Goal: Information Seeking & Learning: Learn about a topic

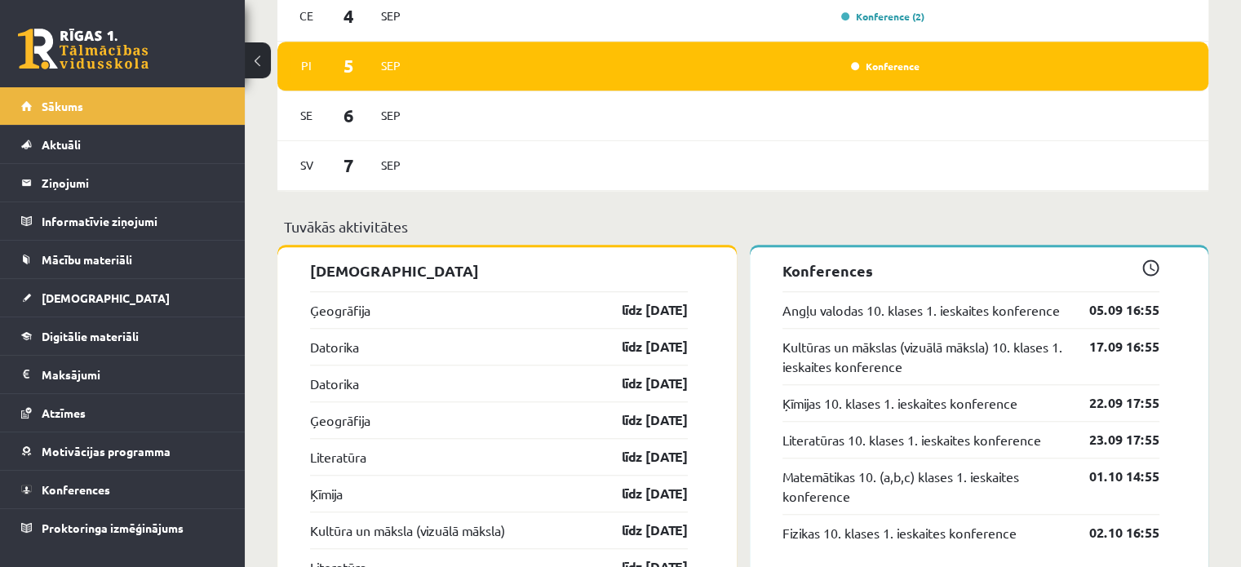
scroll to position [1550, 0]
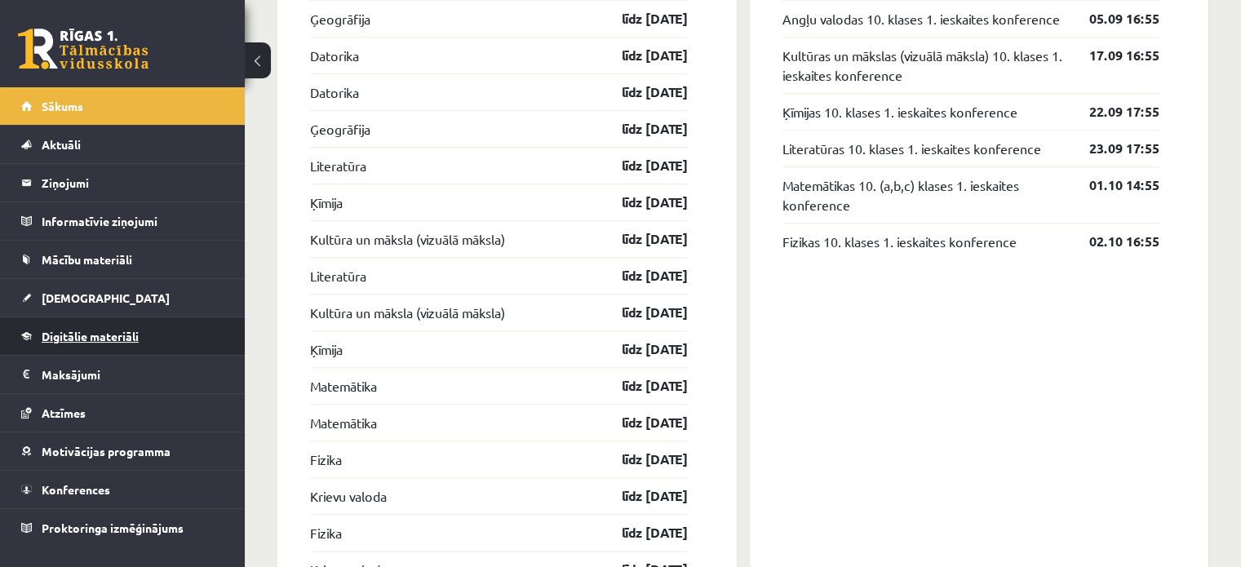
click at [104, 335] on span "Digitālie materiāli" at bounding box center [90, 336] width 97 height 15
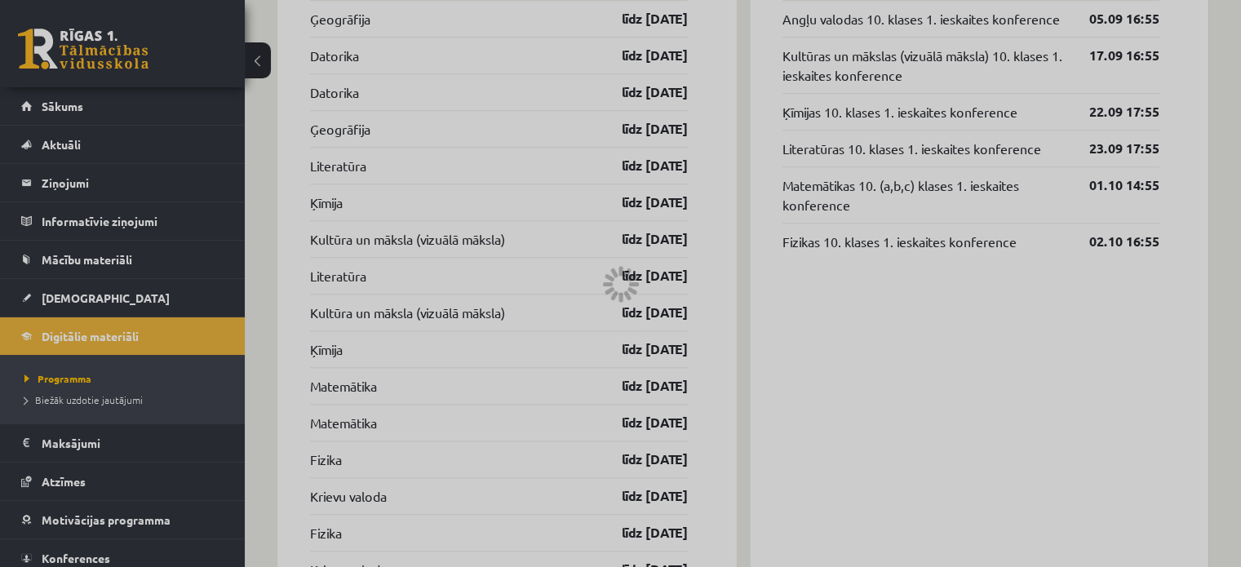
scroll to position [526, 0]
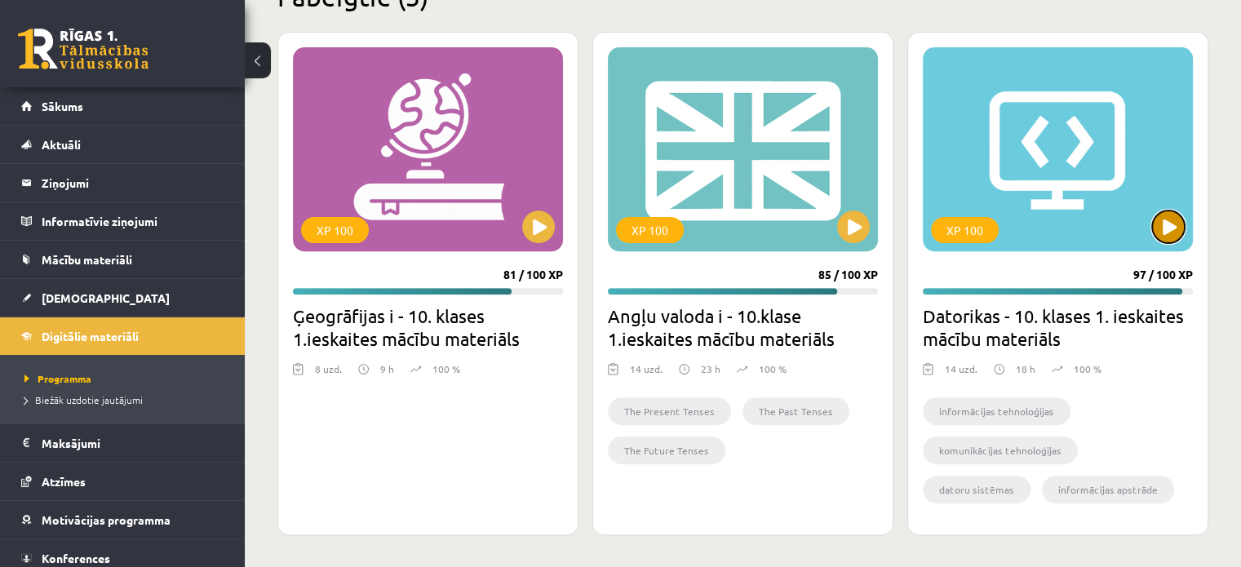
click at [1169, 218] on button at bounding box center [1168, 227] width 33 height 33
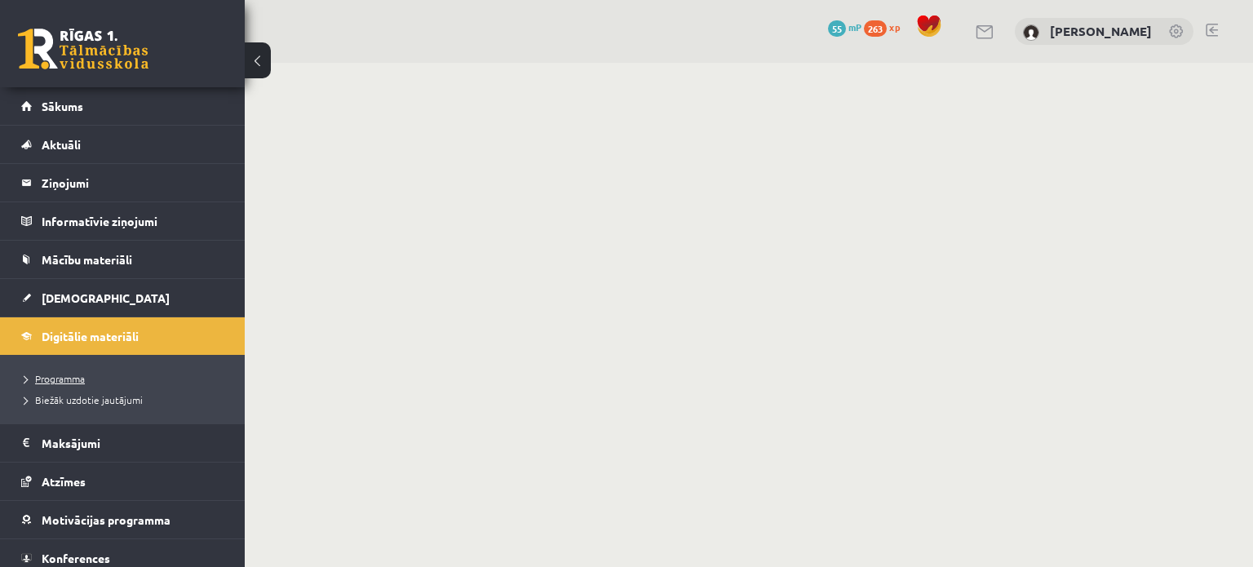
click at [68, 375] on span "Programma" at bounding box center [54, 378] width 60 height 13
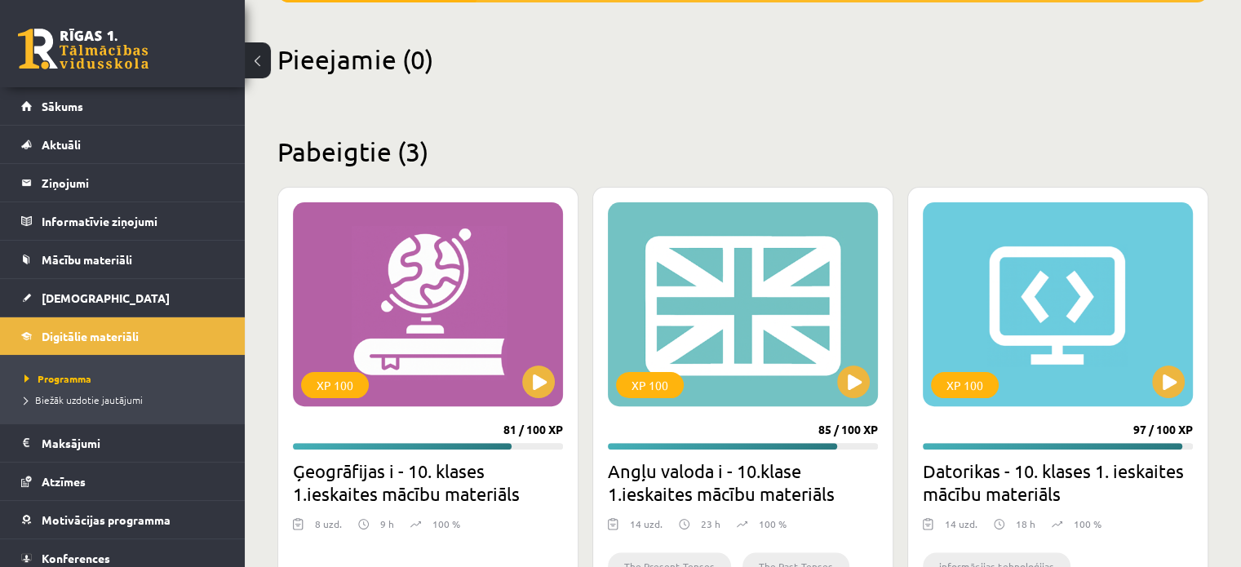
scroll to position [408, 0]
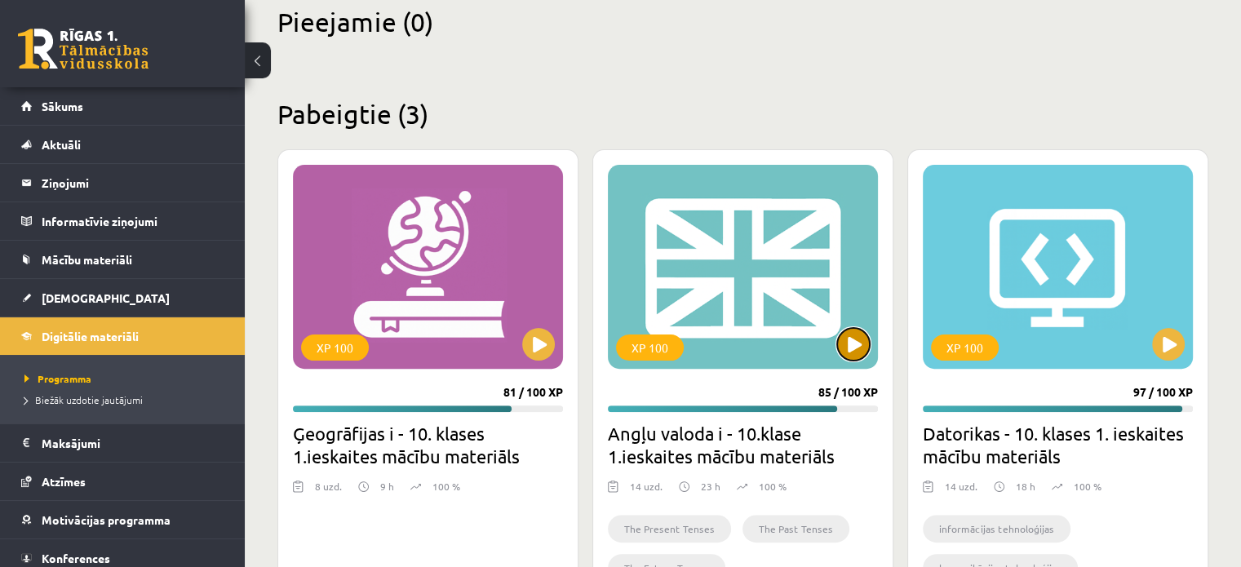
click at [853, 344] on button at bounding box center [853, 344] width 33 height 33
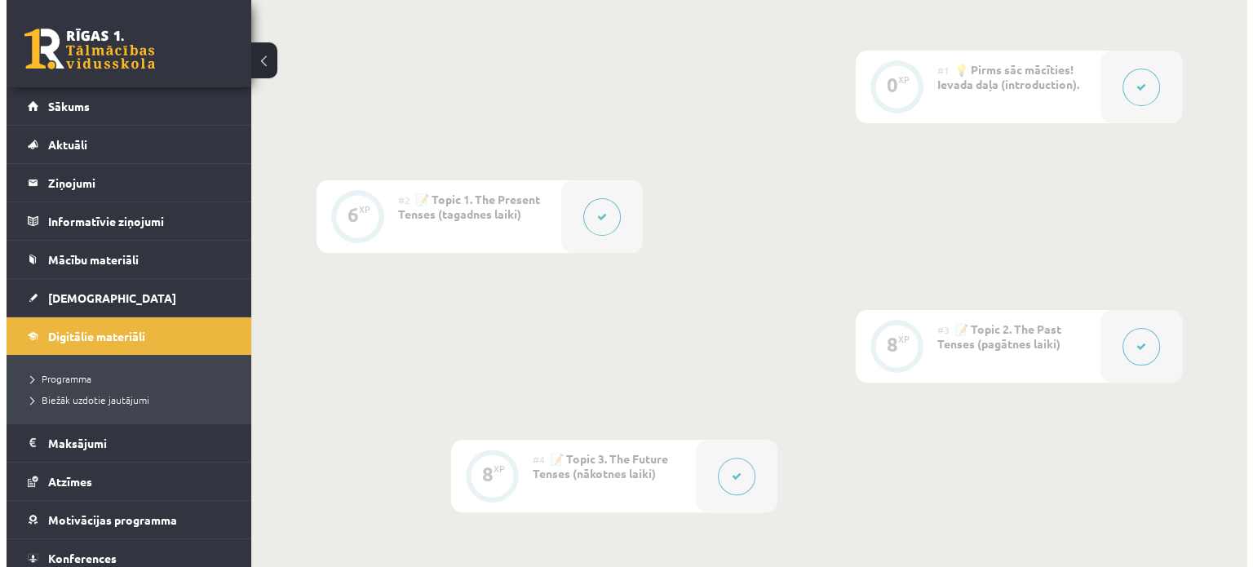
scroll to position [326, 0]
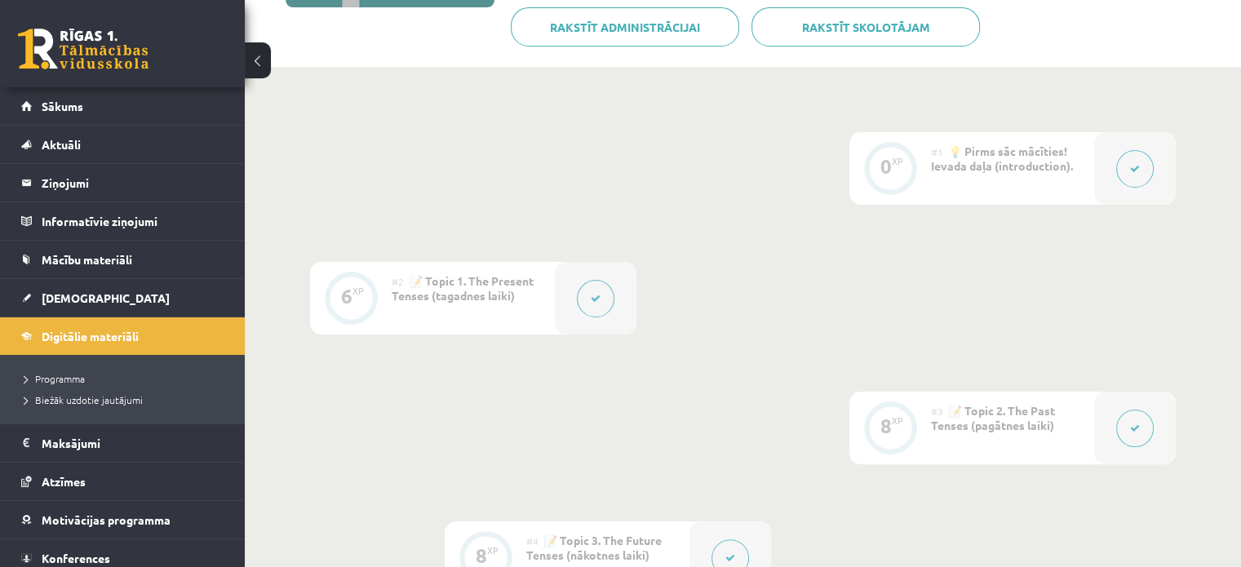
click at [579, 302] on button at bounding box center [596, 299] width 38 height 38
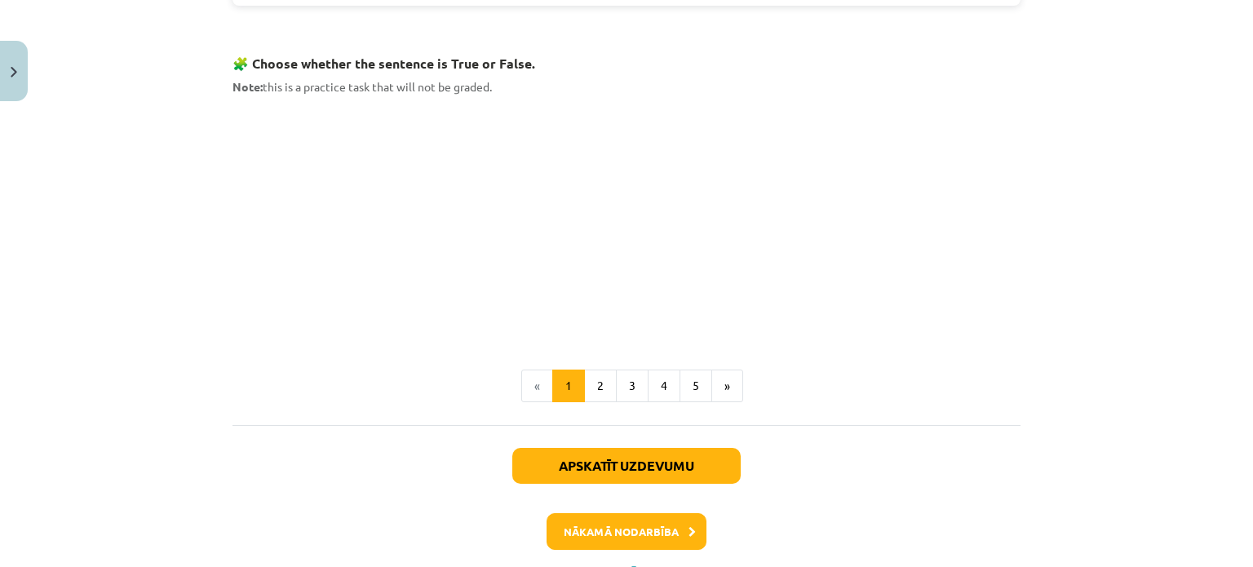
scroll to position [1061, 0]
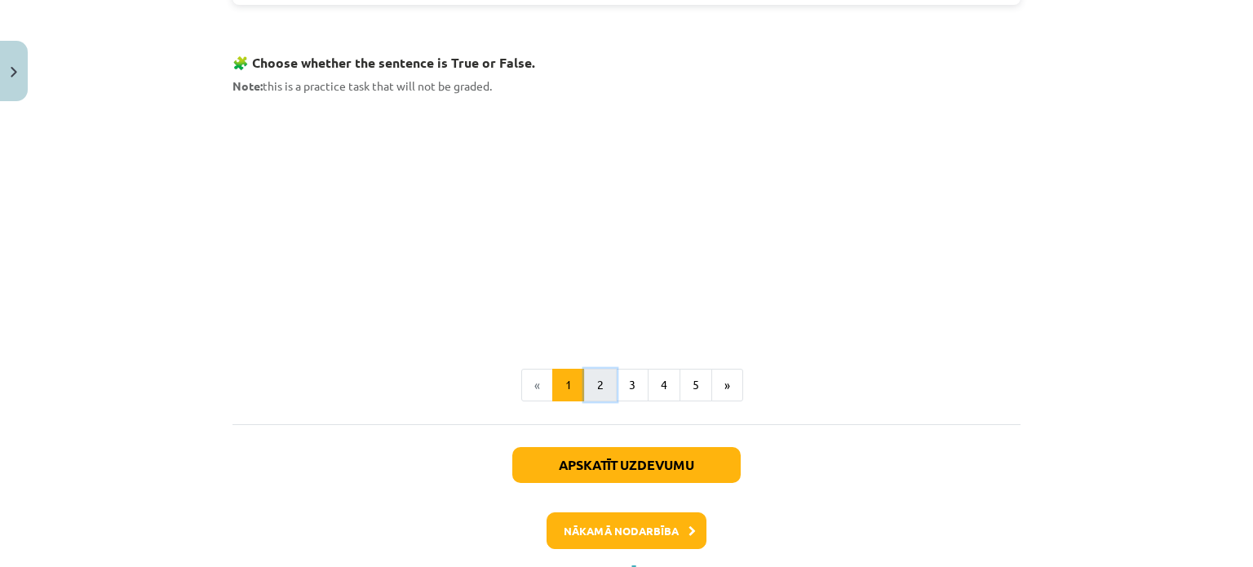
click at [588, 390] on button "2" at bounding box center [600, 385] width 33 height 33
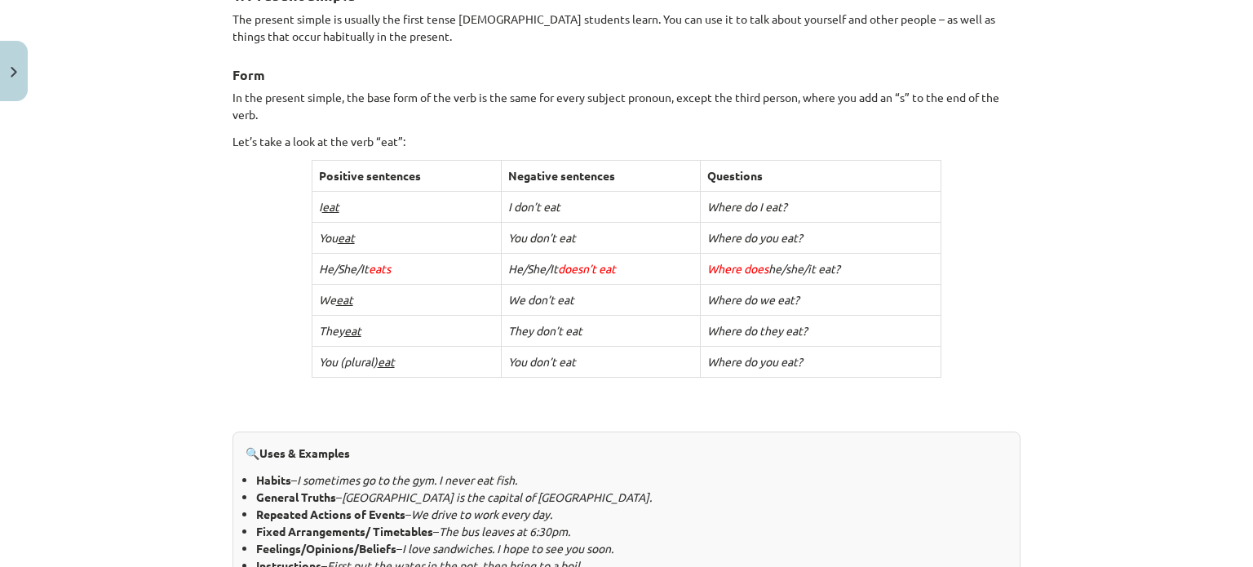
scroll to position [490, 0]
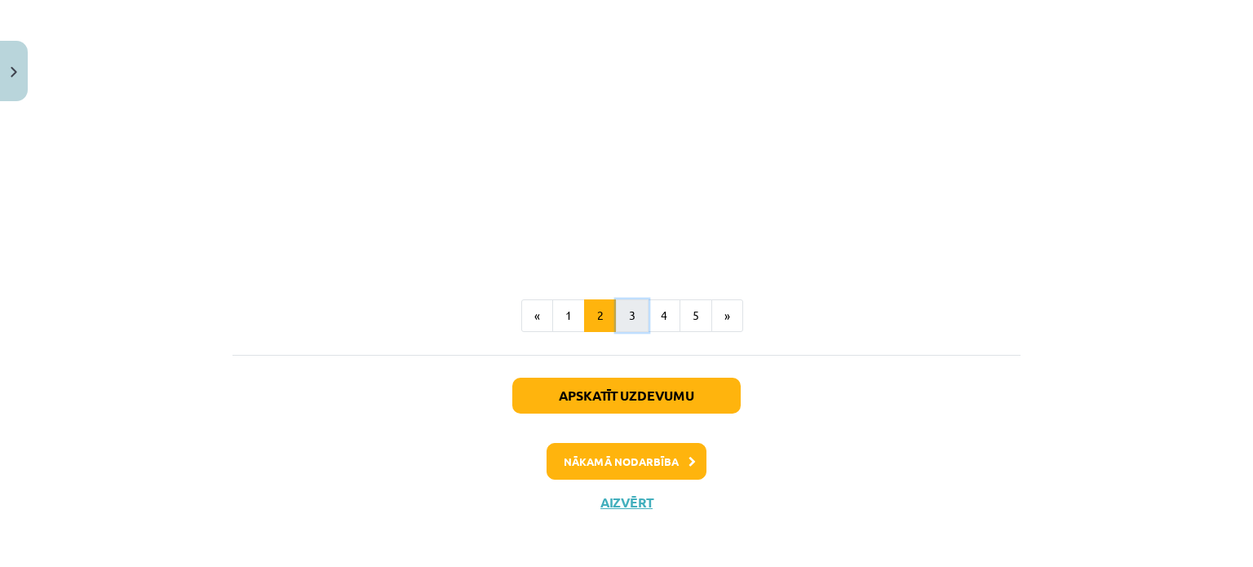
click at [620, 313] on button "3" at bounding box center [632, 315] width 33 height 33
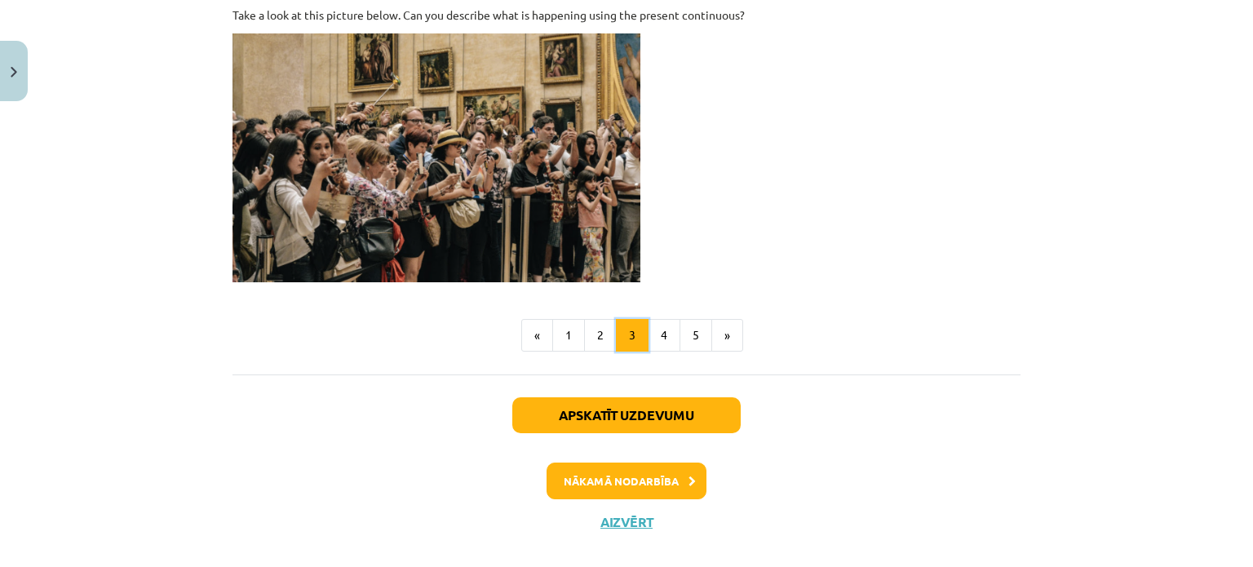
scroll to position [1213, 0]
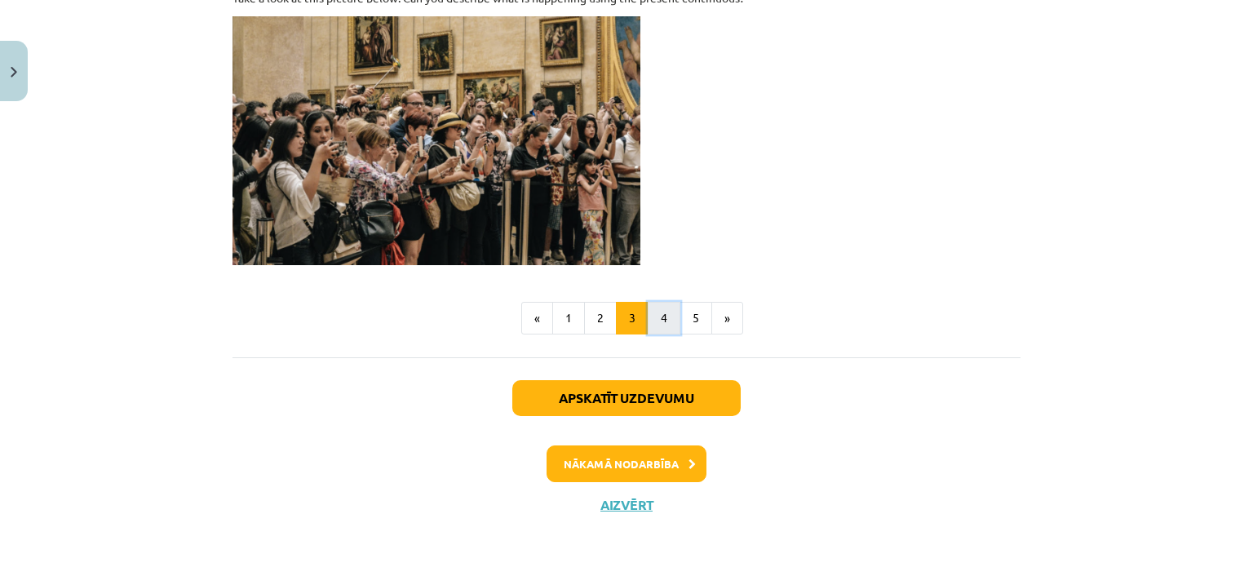
click at [654, 304] on button "4" at bounding box center [664, 318] width 33 height 33
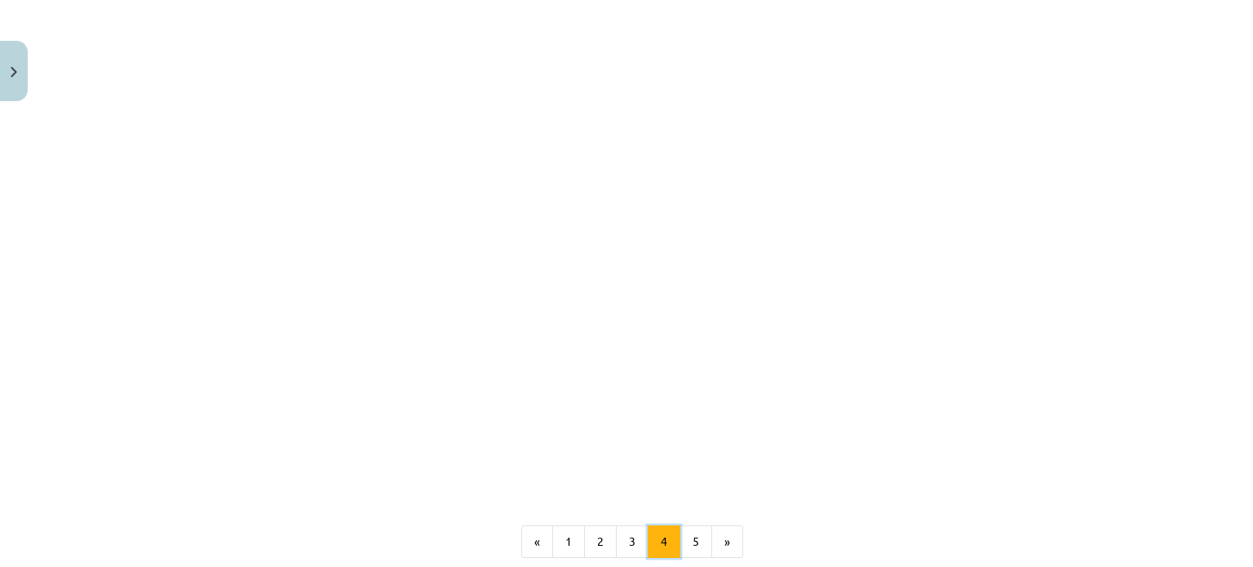
scroll to position [1434, 0]
drag, startPoint x: 565, startPoint y: 406, endPoint x: 571, endPoint y: 400, distance: 9.2
click at [568, 497] on button "1" at bounding box center [568, 513] width 33 height 33
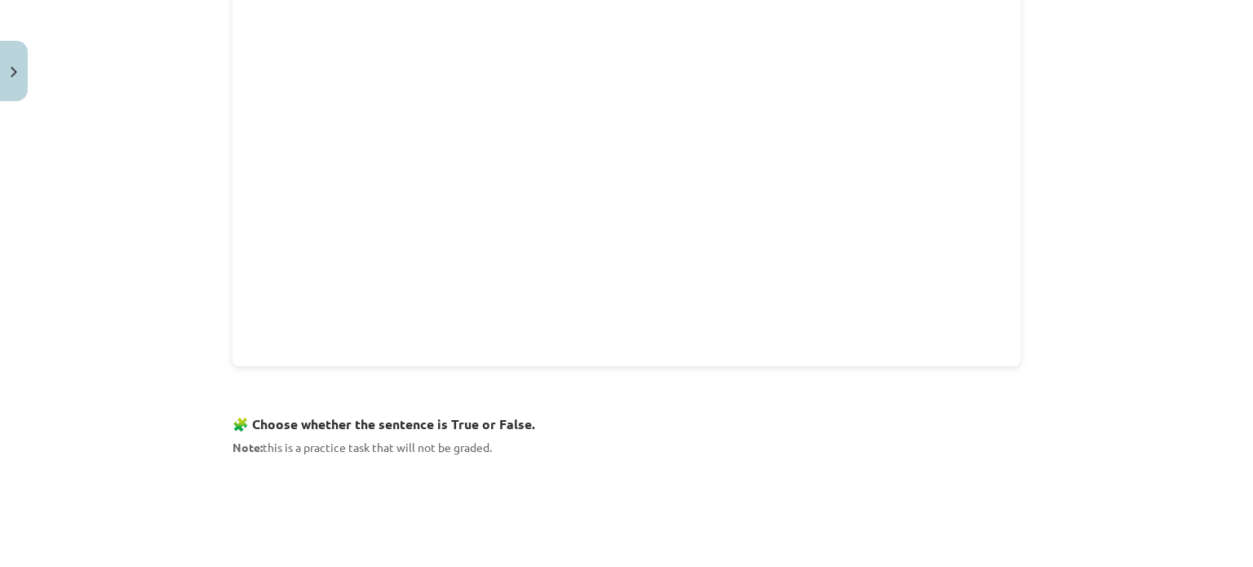
scroll to position [944, 0]
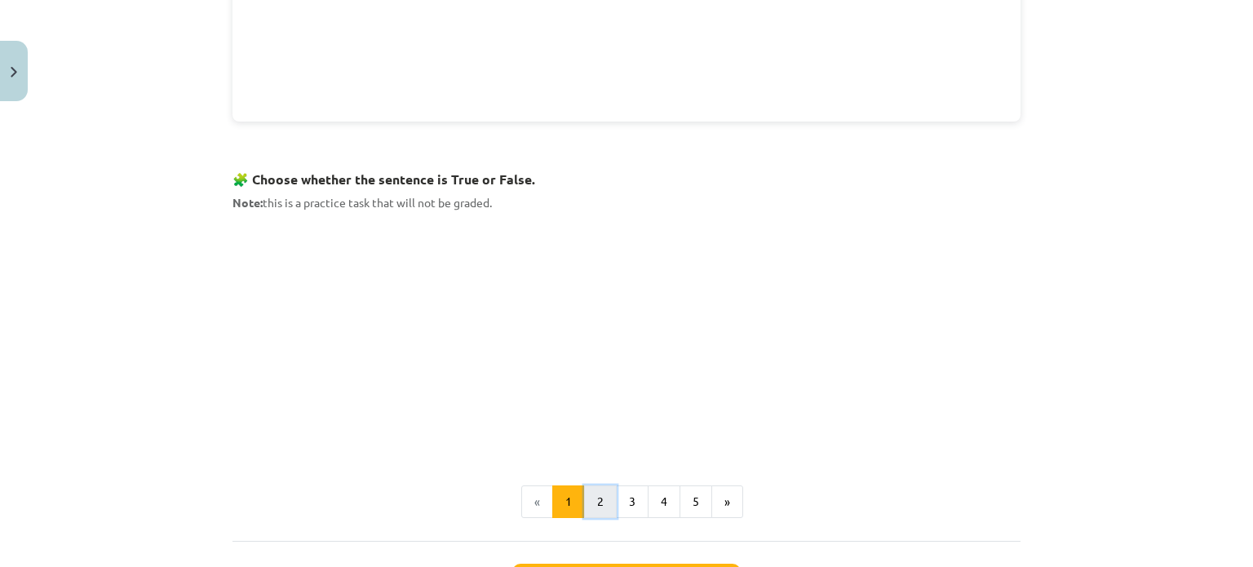
click at [601, 504] on button "2" at bounding box center [600, 502] width 33 height 33
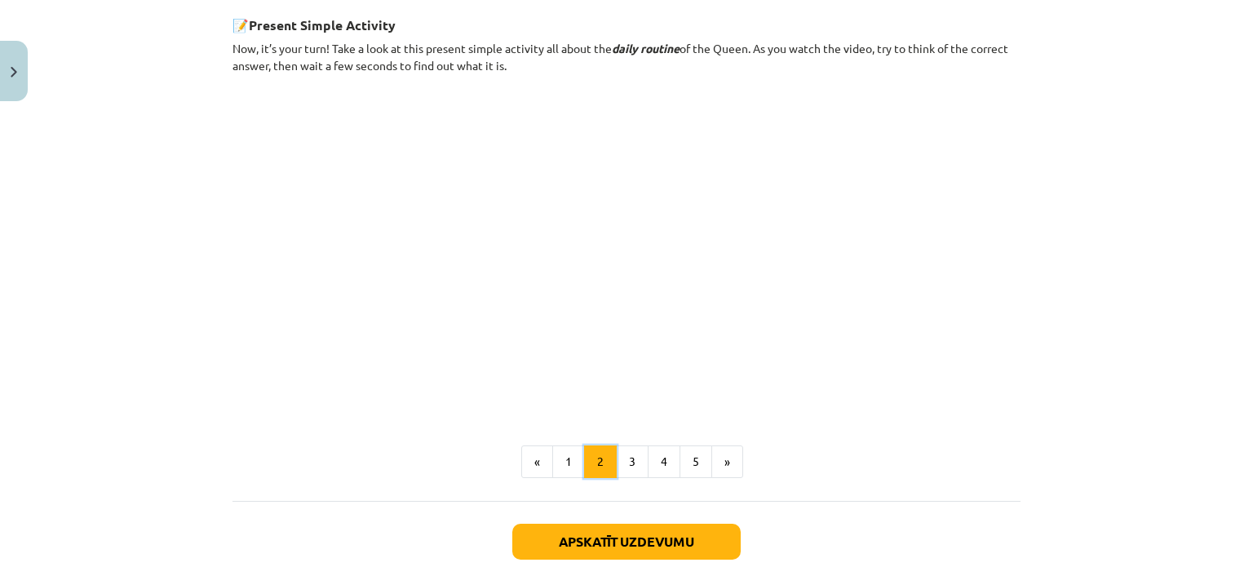
scroll to position [1026, 0]
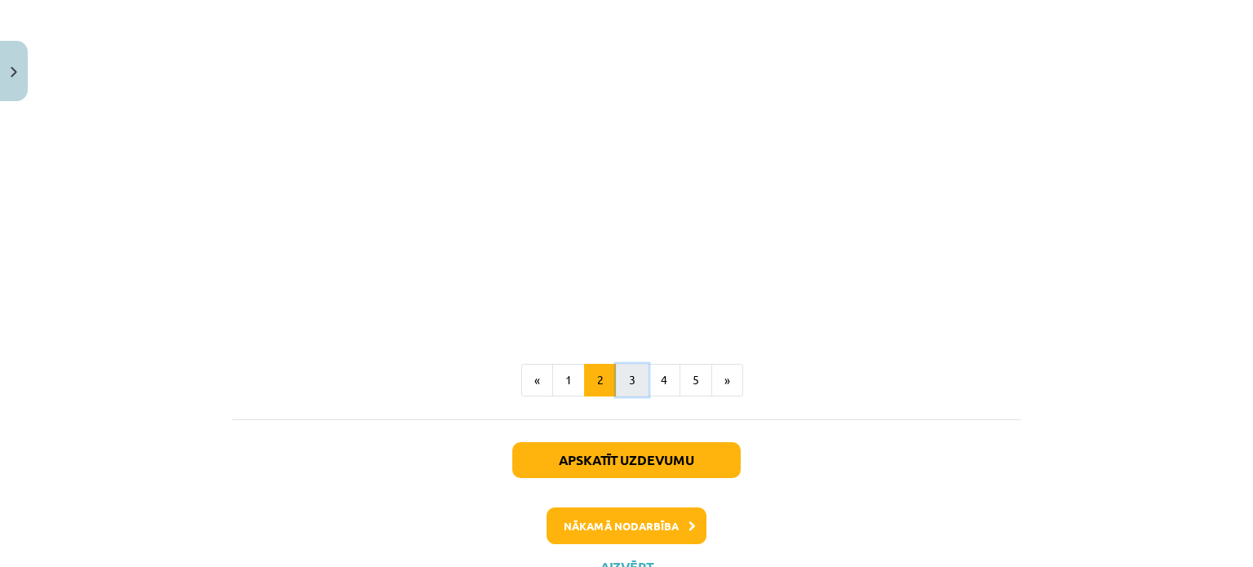
click at [623, 367] on button "3" at bounding box center [632, 380] width 33 height 33
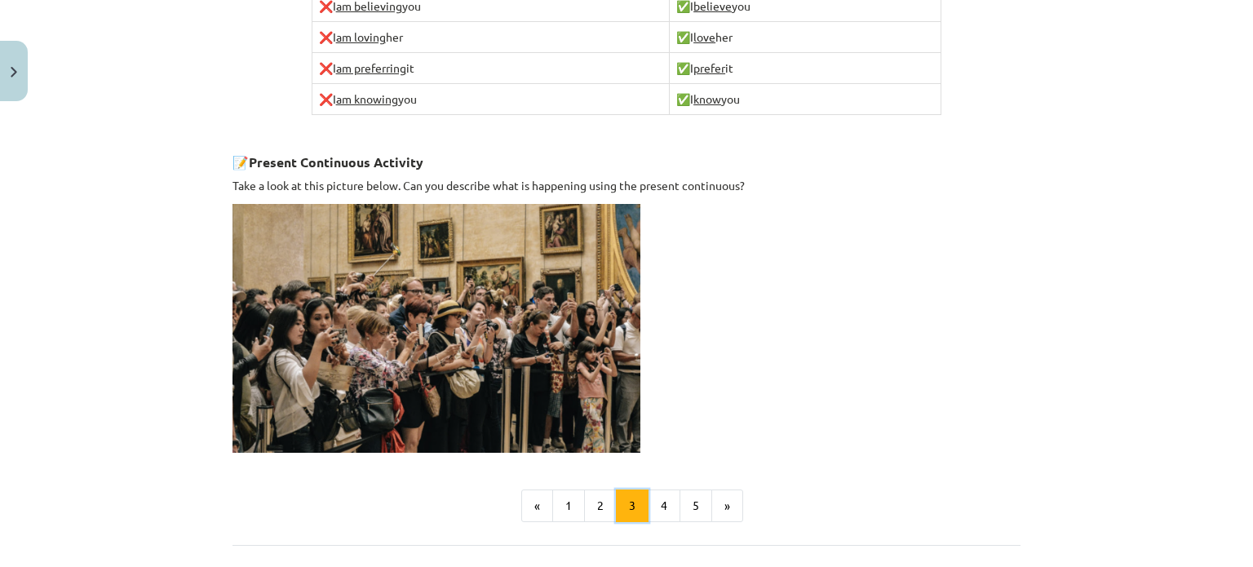
scroll to position [1213, 0]
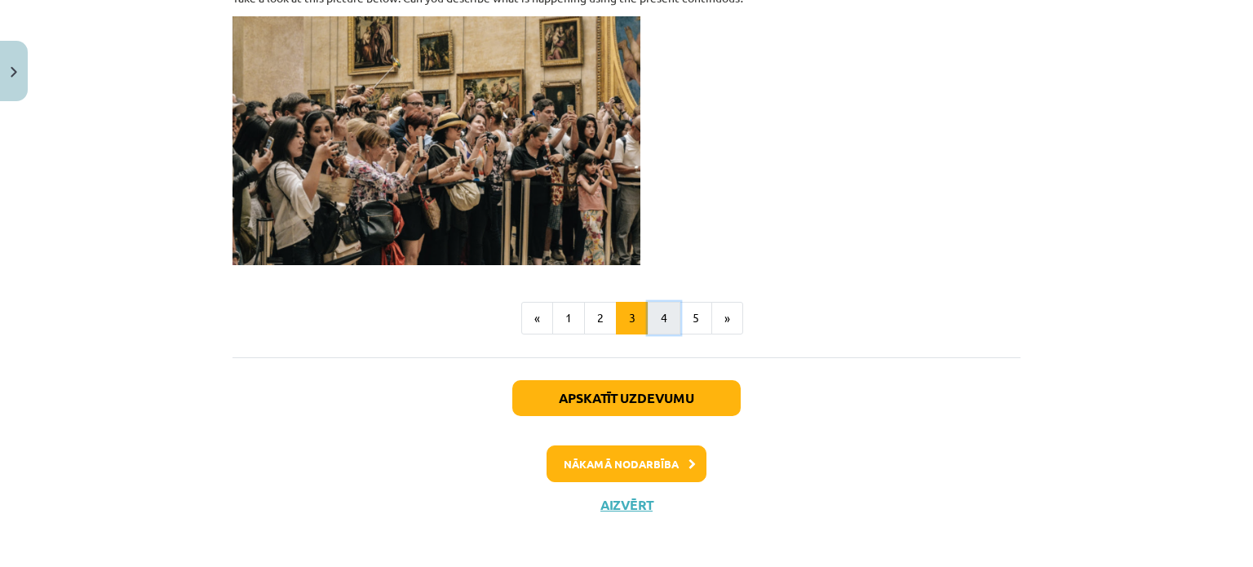
click at [664, 319] on button "4" at bounding box center [664, 318] width 33 height 33
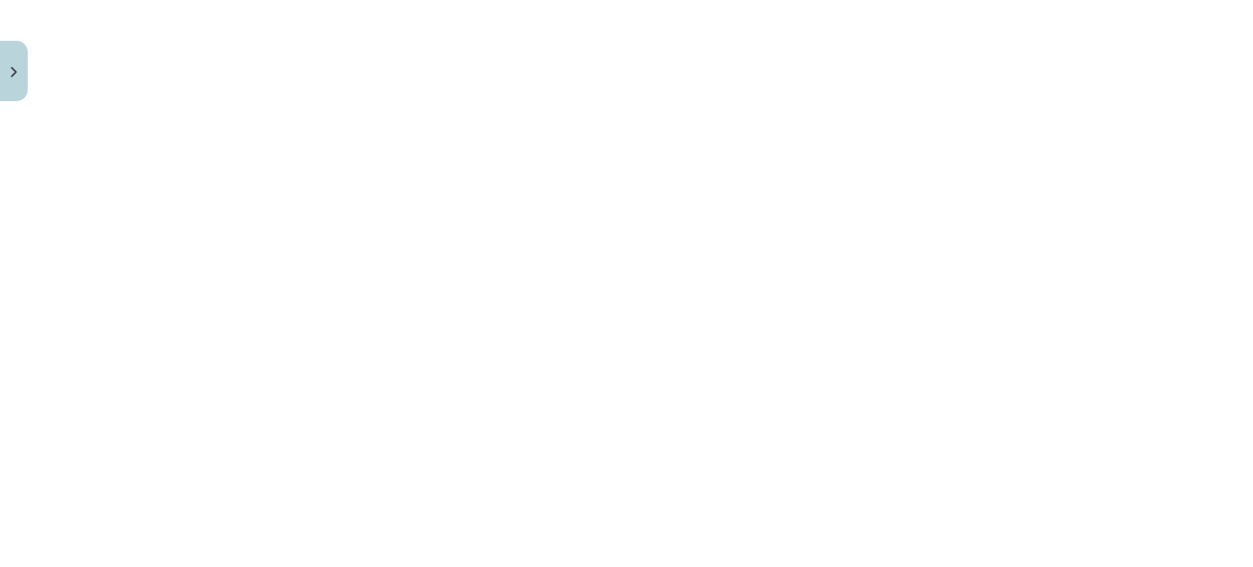
scroll to position [1515, 0]
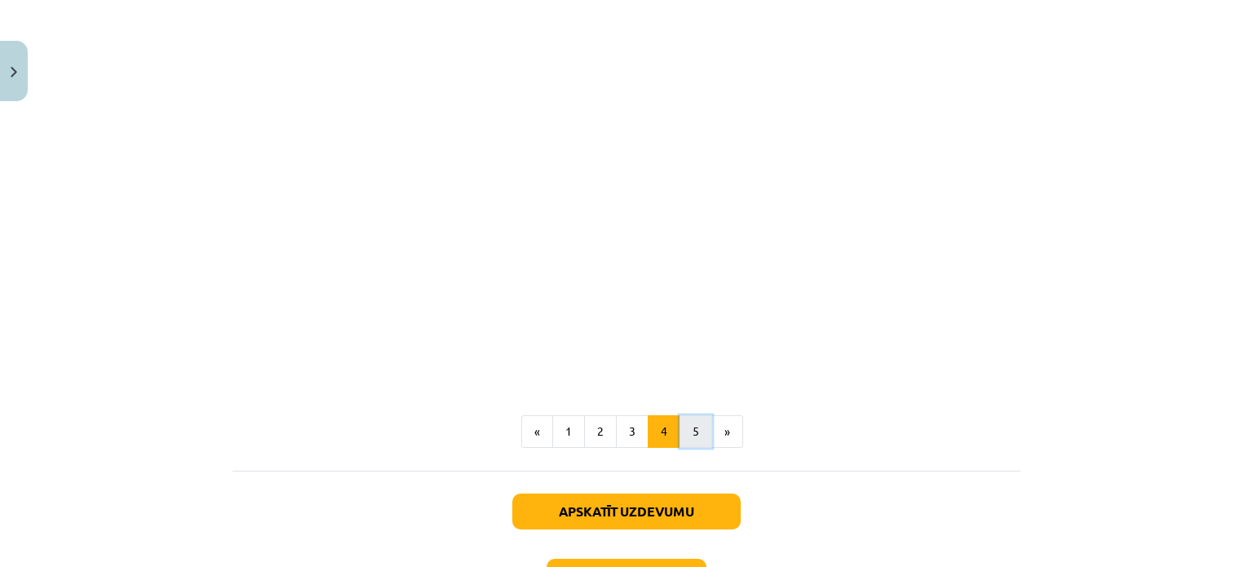
click at [682, 415] on button "5" at bounding box center [696, 431] width 33 height 33
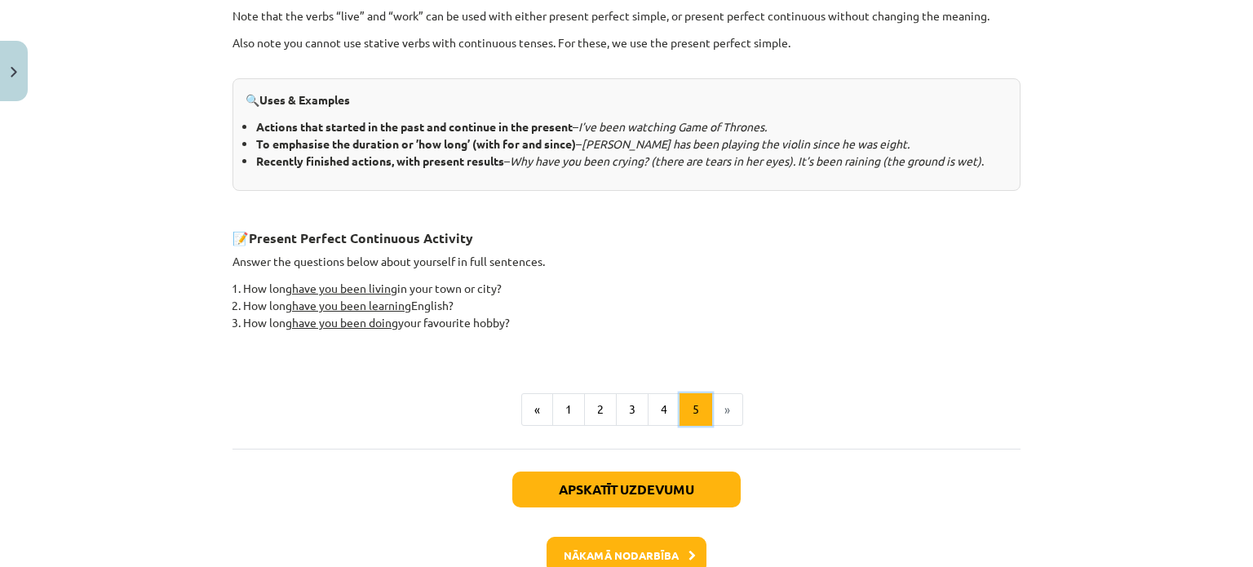
scroll to position [774, 0]
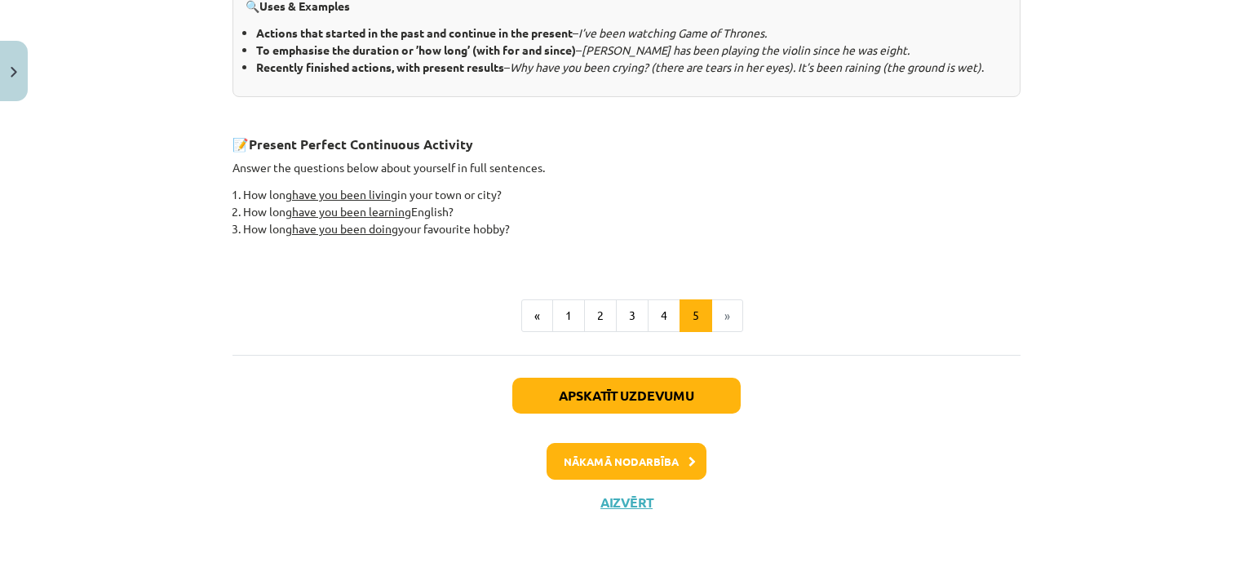
click at [718, 319] on li "»" at bounding box center [727, 315] width 31 height 33
click at [727, 319] on li "»" at bounding box center [727, 315] width 31 height 33
click at [727, 318] on li "»" at bounding box center [727, 315] width 31 height 33
click at [727, 317] on li "»" at bounding box center [727, 315] width 31 height 33
click at [712, 300] on li "»" at bounding box center [727, 315] width 31 height 33
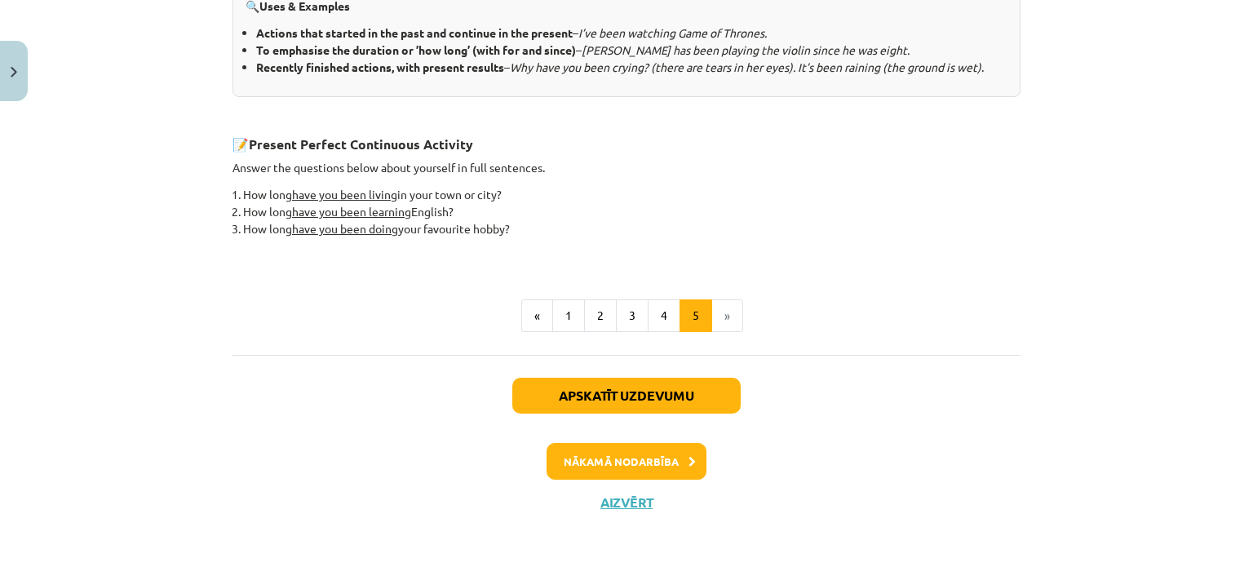
click at [714, 309] on li "»" at bounding box center [727, 315] width 31 height 33
drag, startPoint x: 686, startPoint y: 314, endPoint x: 715, endPoint y: 339, distance: 38.2
click at [752, 355] on div "Apskatīt uzdevumu Nākamā nodarbība Aizvērt" at bounding box center [627, 438] width 788 height 166
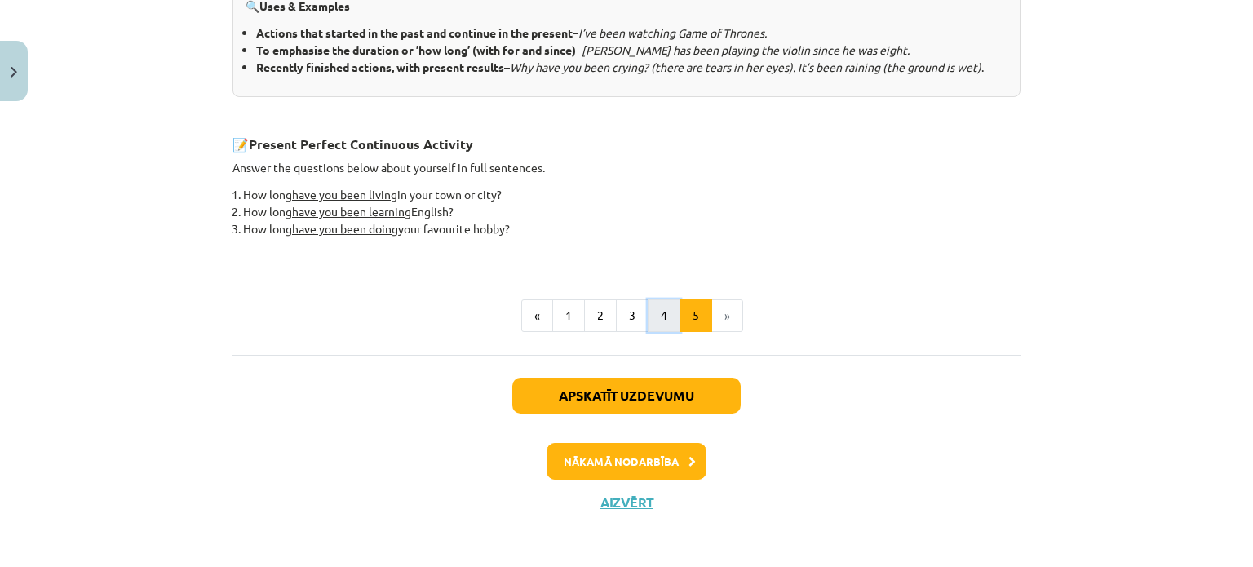
click at [648, 316] on button "4" at bounding box center [664, 315] width 33 height 33
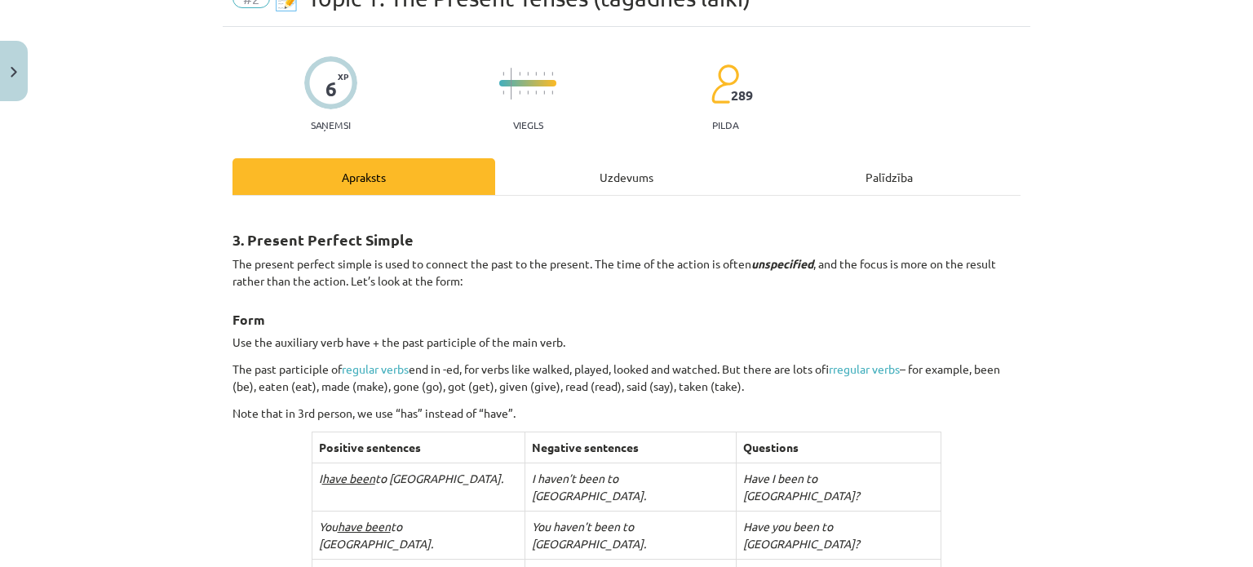
scroll to position [163, 0]
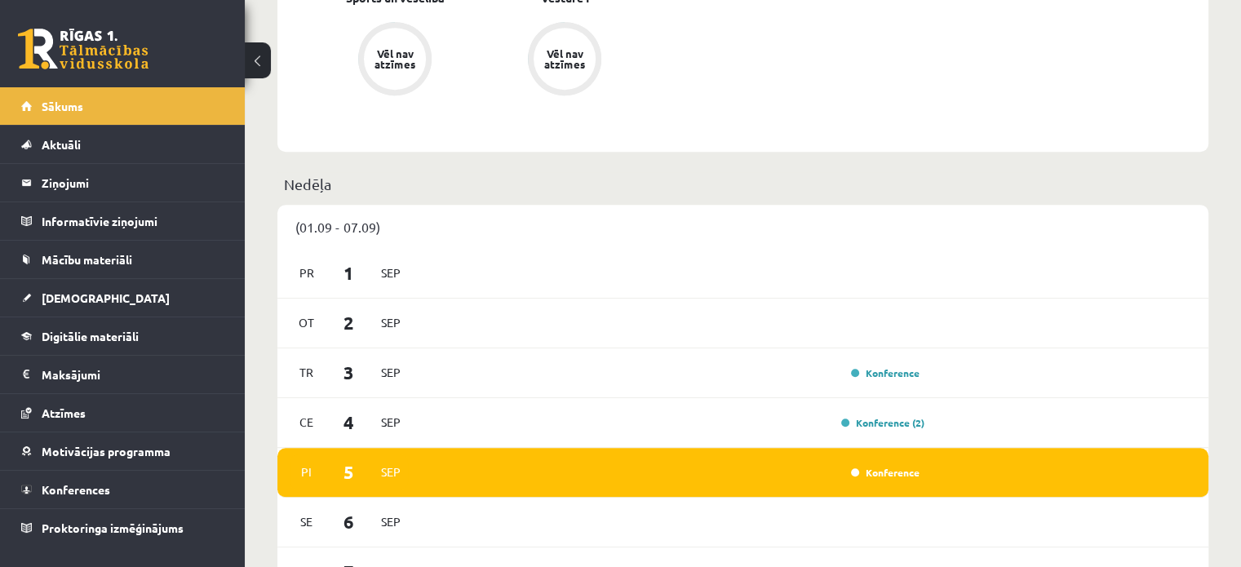
scroll to position [979, 0]
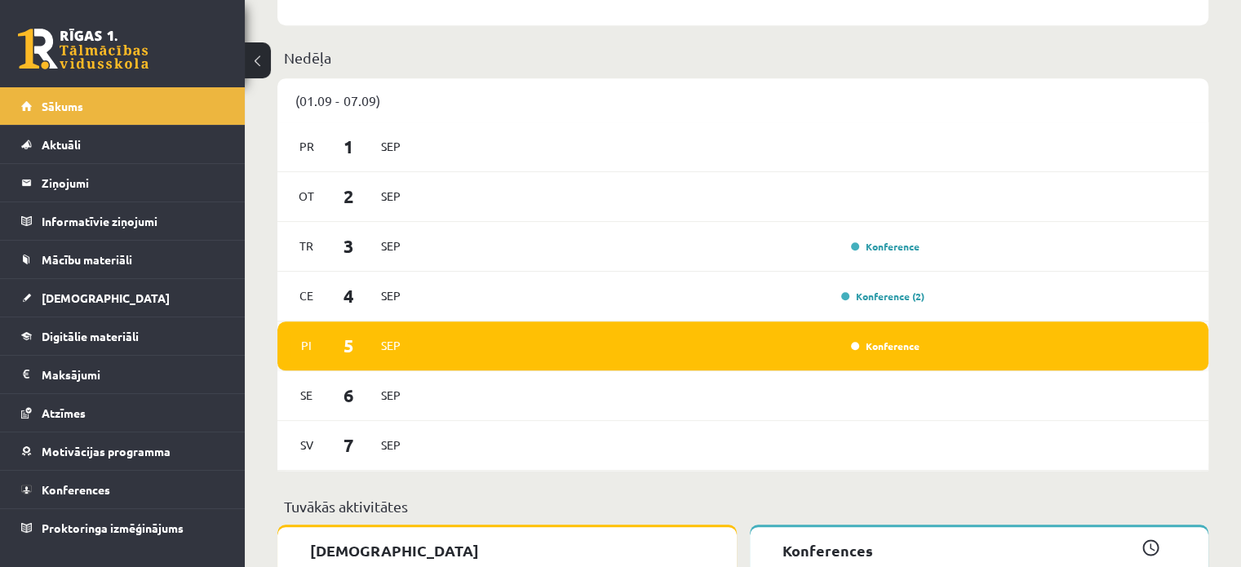
click at [771, 354] on div "Konference" at bounding box center [672, 346] width 505 height 18
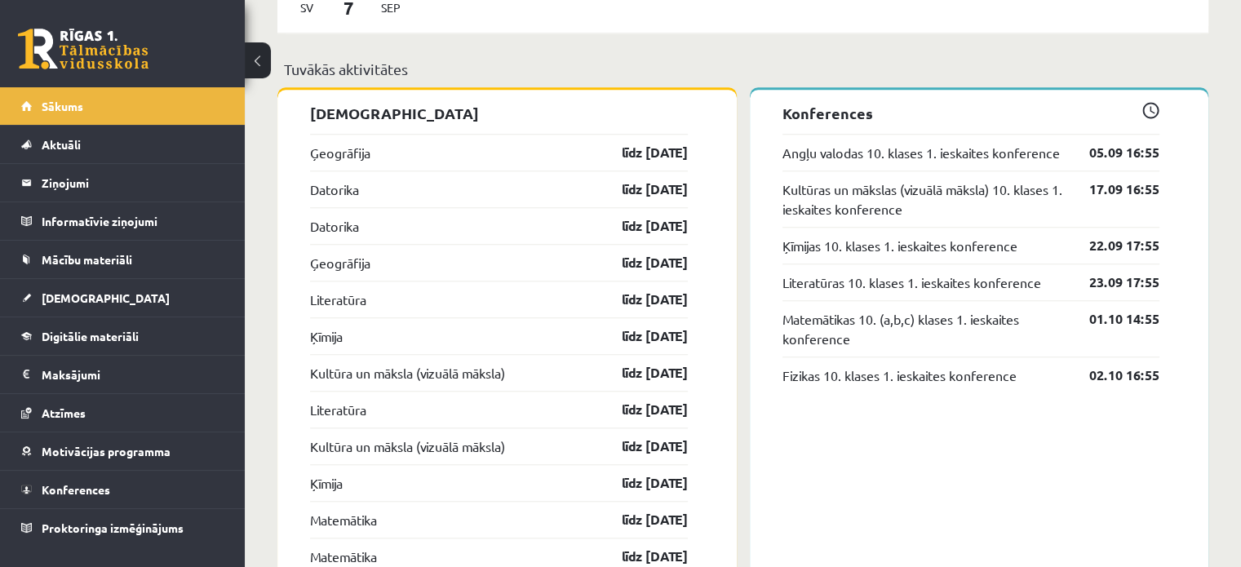
scroll to position [1387, 0]
